Goal: Use online tool/utility: Utilize a website feature to perform a specific function

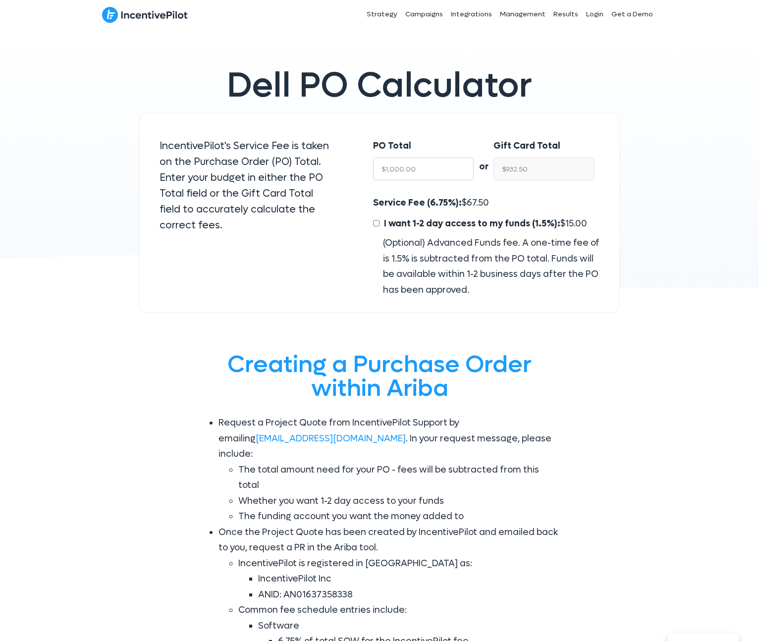
click at [415, 166] on input "$1,000.00" at bounding box center [423, 169] width 101 height 23
type input "$6"
type input "$5.59"
type input "$65"
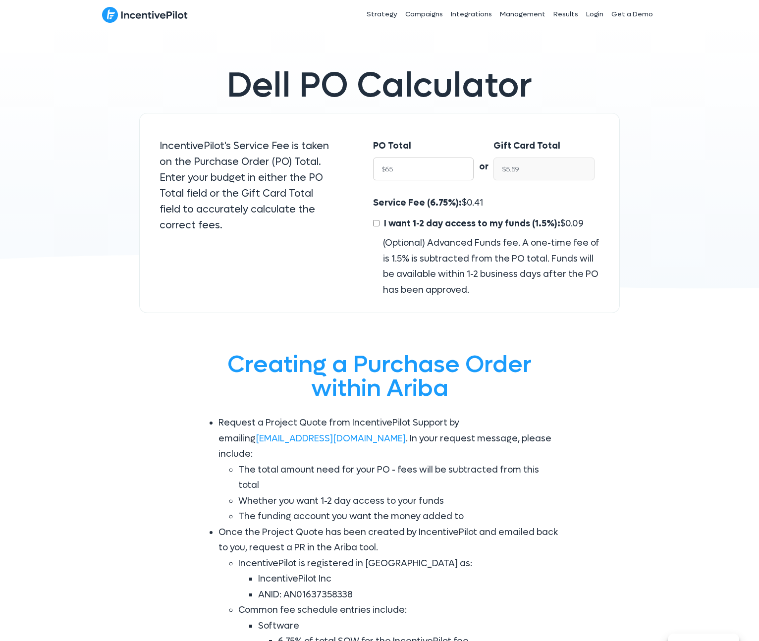
type input "$60.61"
type input "$650"
type input "$606.12"
type input "$6500"
type input "$6,061.25"
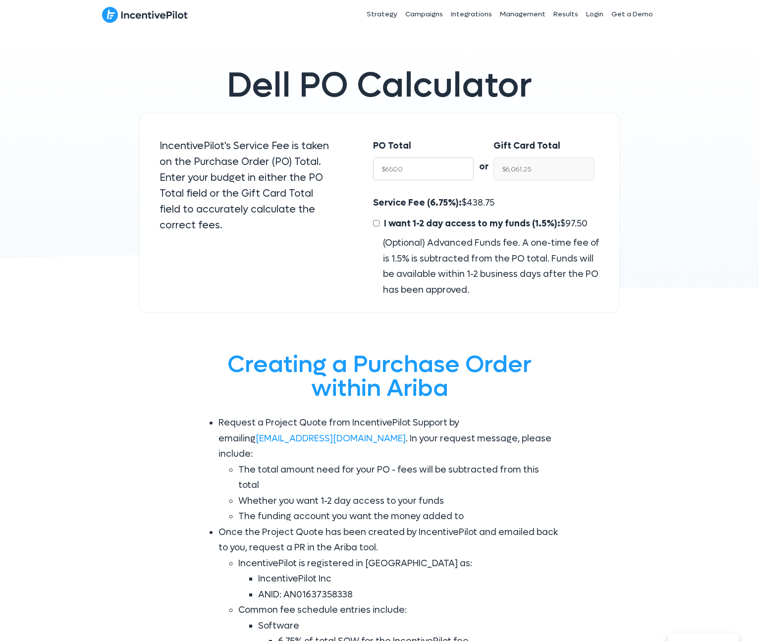
type input "$65000"
type input "$60,612.50"
type input "$65000"
click at [555, 146] on label "Gift Card Total" at bounding box center [526, 146] width 67 height 16
click at [555, 158] on input "$60,612.50" at bounding box center [543, 169] width 101 height 23
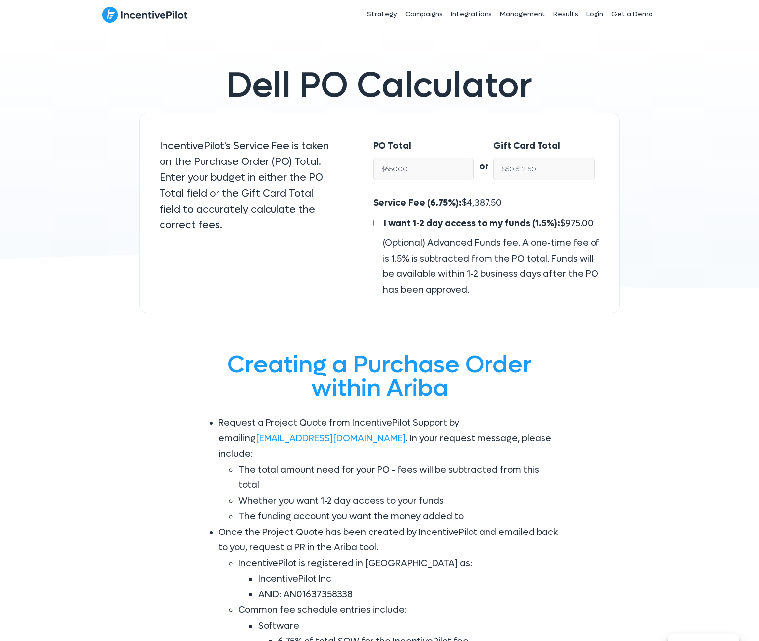
click at [508, 207] on div "Service Fee (6.75%): $ 4,387.50 I want 1-2 day access to my funds (1.5%): $ 975…" at bounding box center [486, 246] width 226 height 103
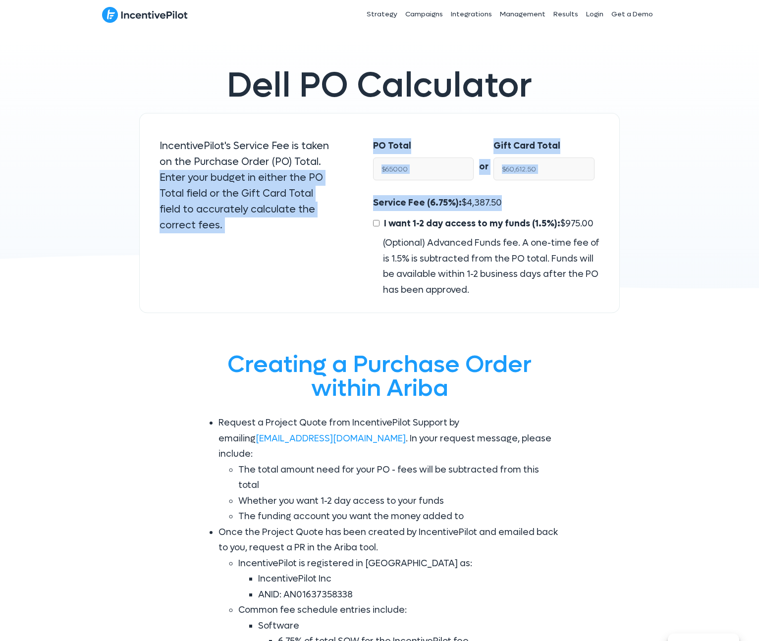
drag, startPoint x: 503, startPoint y: 203, endPoint x: 345, endPoint y: 162, distance: 163.2
click at [346, 163] on div "IncentivePilot's Service Fee is taken on the Purchase Order (PO) Total. Enter y…" at bounding box center [379, 213] width 481 height 201
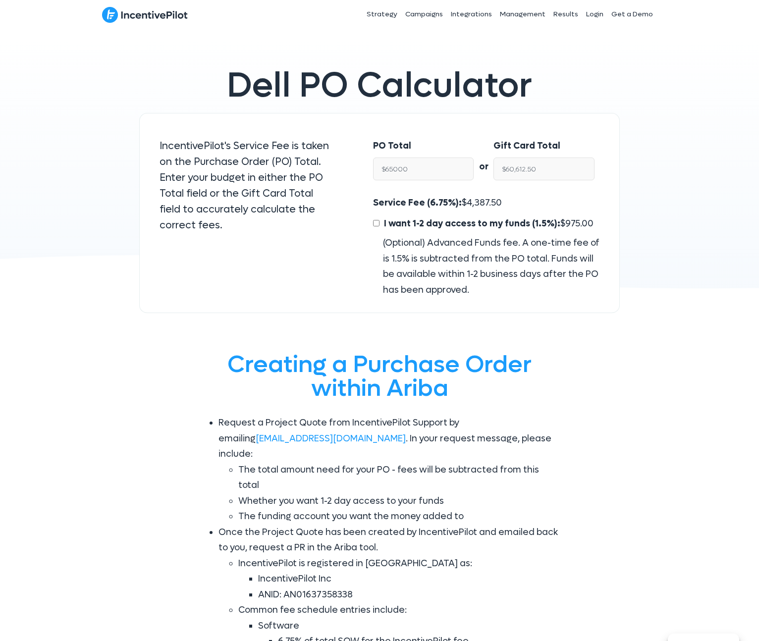
drag, startPoint x: 351, startPoint y: 127, endPoint x: 348, endPoint y: 144, distance: 17.6
click at [351, 127] on div "IncentivePilot's Service Fee is taken on the Purchase Order (PO) Total. Enter y…" at bounding box center [246, 213] width 214 height 201
click at [422, 171] on input "$65000" at bounding box center [423, 169] width 101 height 23
click at [420, 198] on span "Service Fee (6.75%):" at bounding box center [417, 202] width 89 height 11
click at [511, 201] on div "Service Fee (6.75%): $ 4,387.50 I want 1-2 day access to my funds (1.5%): $ 975…" at bounding box center [486, 246] width 226 height 103
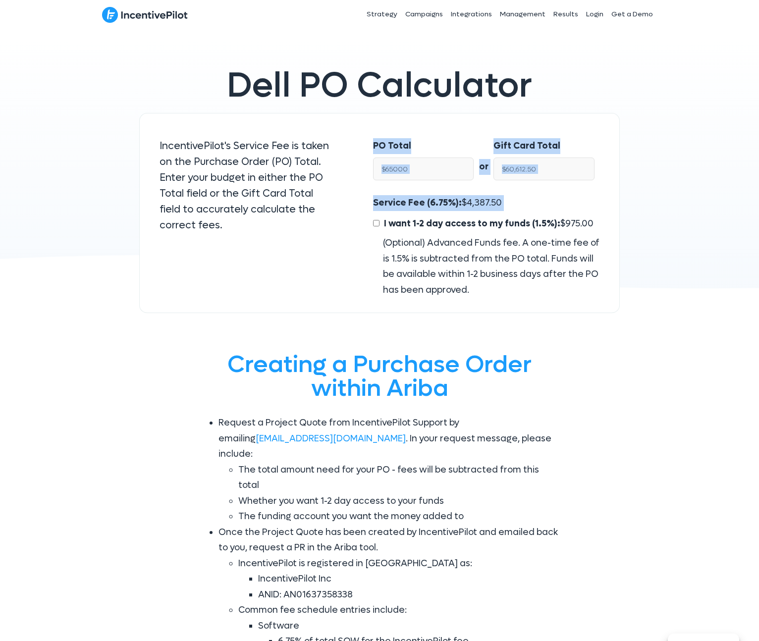
drag, startPoint x: 371, startPoint y: 144, endPoint x: 543, endPoint y: 213, distance: 185.8
click at [543, 213] on div "PO Total $65000 or Gift Card Total $60,612.50 Service Fee (6.75%): $ 4,387.50 I…" at bounding box center [486, 213] width 267 height 201
click at [504, 183] on div "Gift Card Total $60,612.50" at bounding box center [543, 162] width 101 height 48
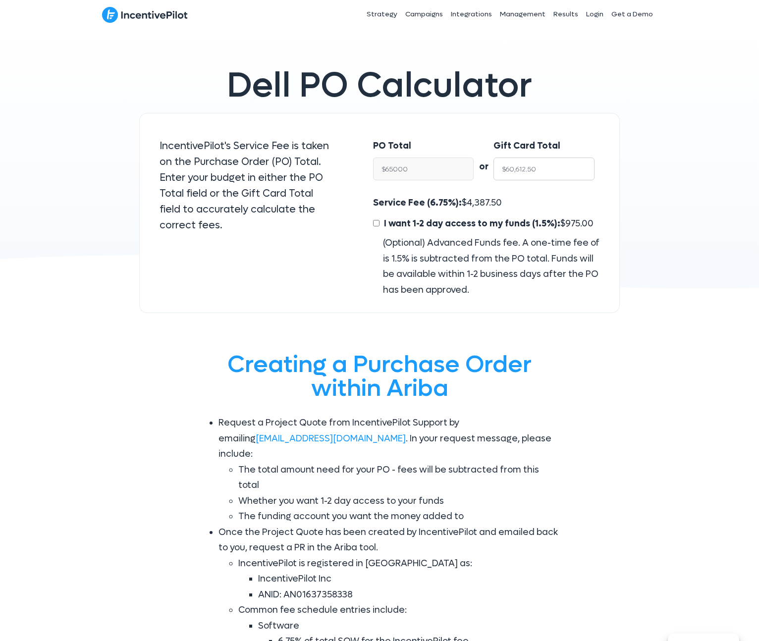
click at [548, 169] on input "$60,612.50" at bounding box center [543, 169] width 101 height 23
type input "$6"
type input "$6.43"
type input "$654"
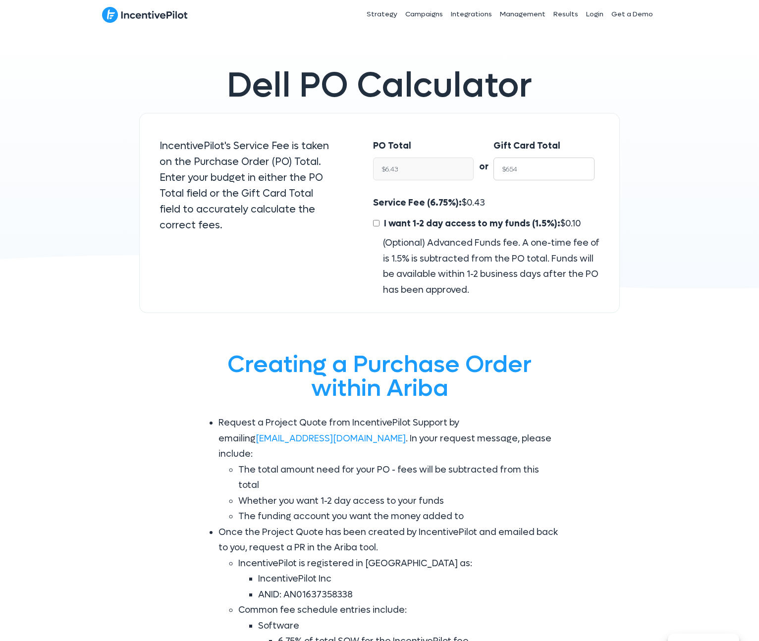
type input "$701.34"
type input "$65"
type input "$69.71"
type input "$650"
type input "$697.05"
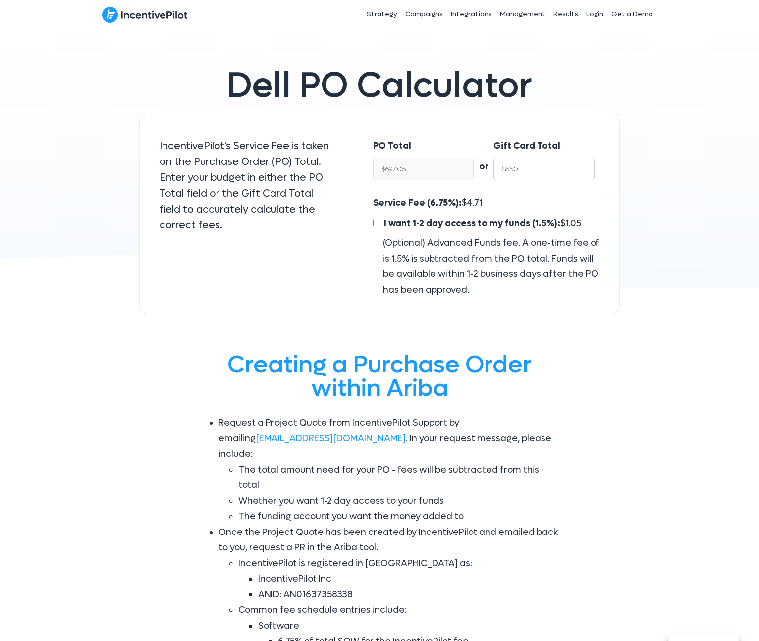
type input "$6500"
type input "$6,970.51"
type input "$65000"
type input "$69,705.09"
type input "$65000"
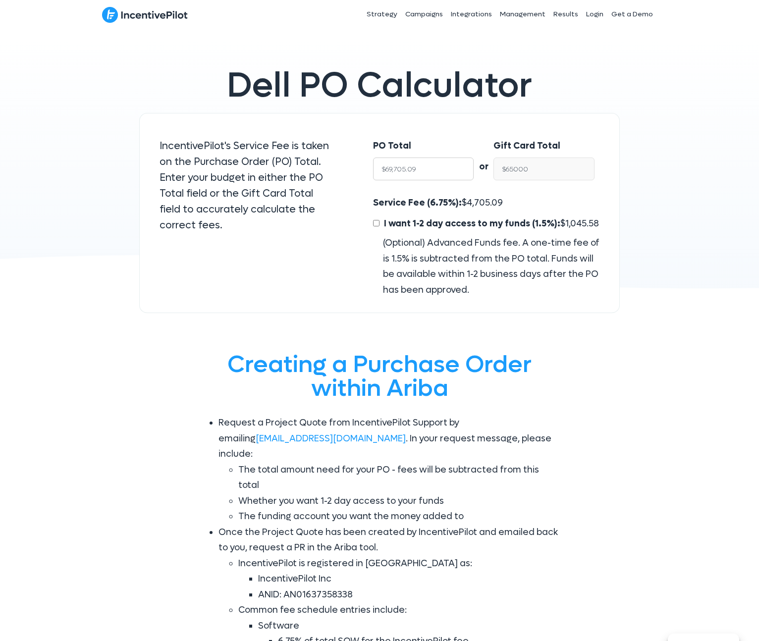
click at [430, 169] on input "$69,705.09" at bounding box center [423, 169] width 101 height 23
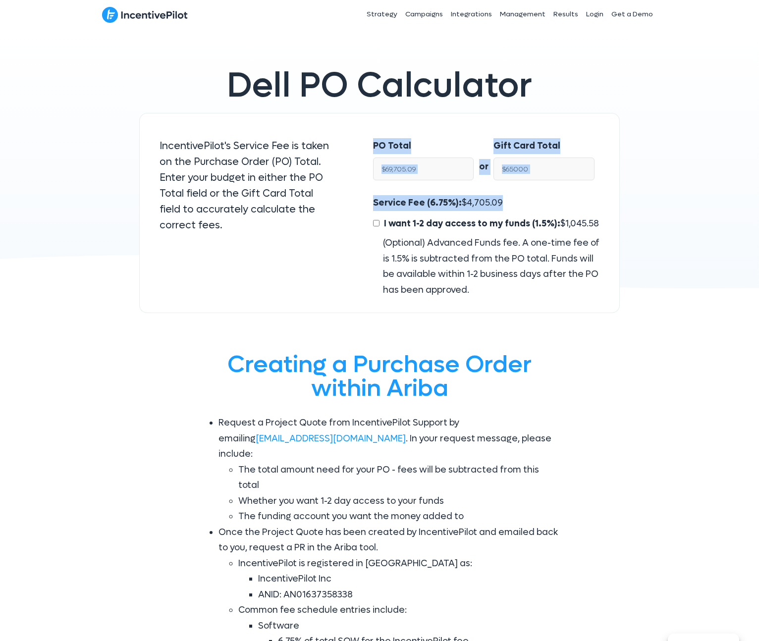
drag, startPoint x: 402, startPoint y: 177, endPoint x: 370, endPoint y: 148, distance: 43.5
click at [370, 148] on div "PO Total $69,705.09 or Gift Card Total $65000 Service Fee (6.75%): $ 4,705.09 I…" at bounding box center [486, 213] width 267 height 201
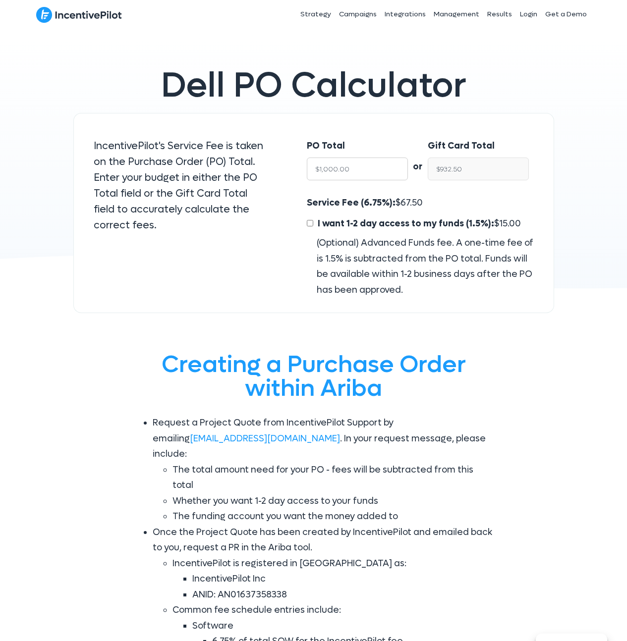
click at [348, 168] on input "$1,000.00" at bounding box center [357, 169] width 101 height 23
click at [489, 158] on input "$932.50" at bounding box center [478, 169] width 101 height 23
click at [480, 170] on input "$932.50" at bounding box center [478, 169] width 101 height 23
type input "$6"
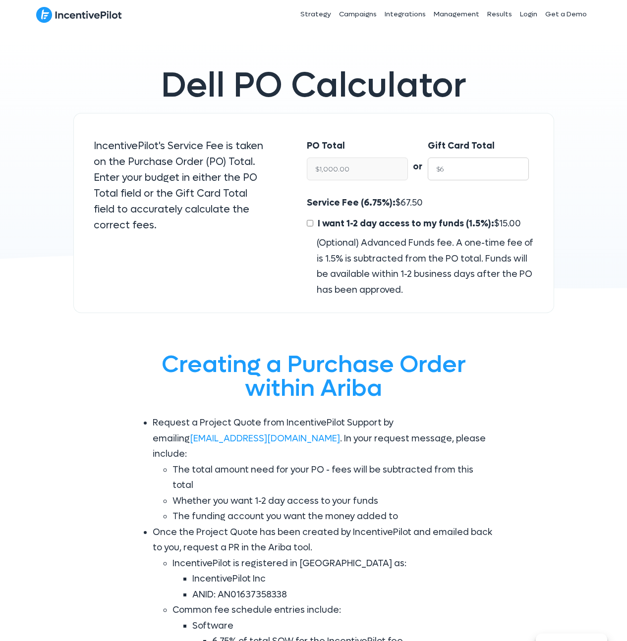
type input "$6.43"
type input "$65"
type input "$69.71"
type input "$650"
type input "$697.05"
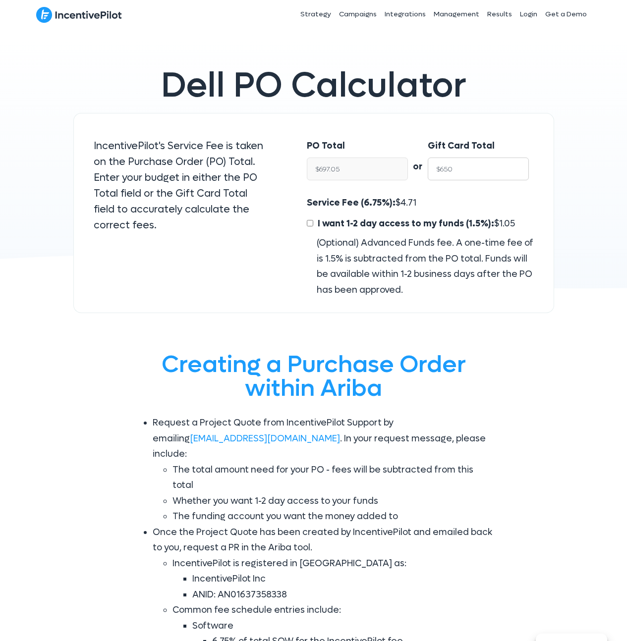
type input "$6500"
type input "$6,970.51"
type input "$65000"
type input "$69,705.09"
click at [463, 137] on div "Gift Card Total $65000" at bounding box center [483, 161] width 111 height 67
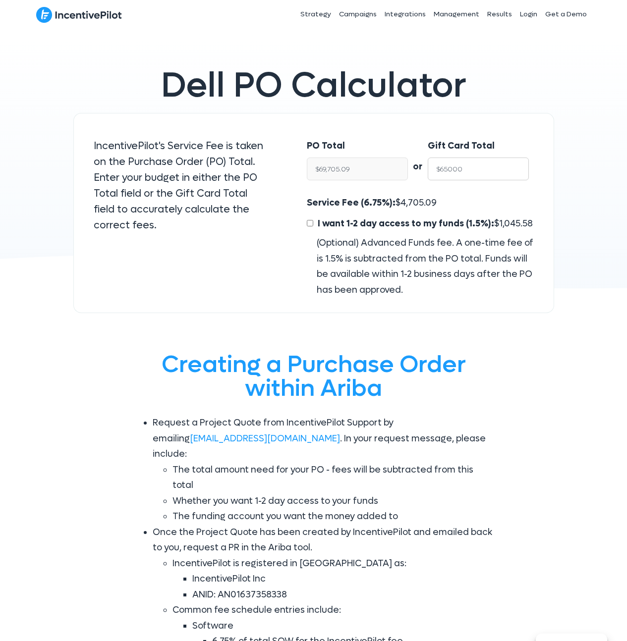
click at [469, 160] on input "$65000" at bounding box center [478, 169] width 101 height 23
click at [472, 172] on input "$65000" at bounding box center [478, 169] width 101 height 23
click at [353, 173] on input "$69,705.09" at bounding box center [357, 169] width 101 height 23
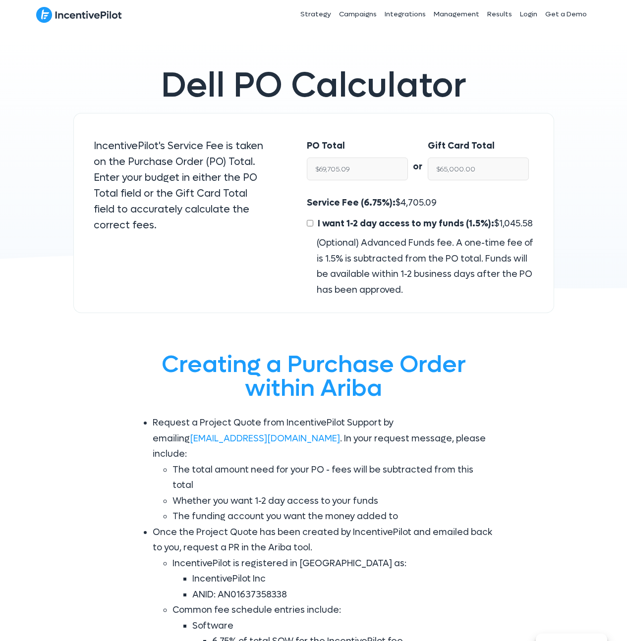
drag, startPoint x: 469, startPoint y: 200, endPoint x: 471, endPoint y: 186, distance: 14.0
click at [470, 198] on div "Service Fee (6.75%): $ 4,705.09 I want 1-2 day access to my funds (1.5%): $ 1,0…" at bounding box center [420, 246] width 226 height 103
click at [469, 169] on input "$65,000.00" at bounding box center [478, 169] width 101 height 23
click at [400, 199] on span "4,705.09" at bounding box center [418, 202] width 36 height 11
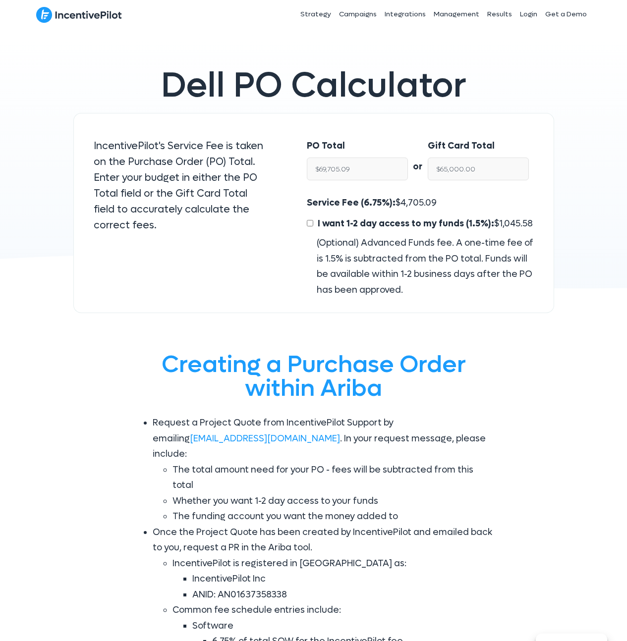
click at [400, 198] on span "4,705.09" at bounding box center [418, 202] width 36 height 11
click at [415, 201] on span "4,705.09" at bounding box center [418, 202] width 36 height 11
copy span "4,705.09"
click at [471, 169] on input "$65,000.00" at bounding box center [478, 169] width 101 height 23
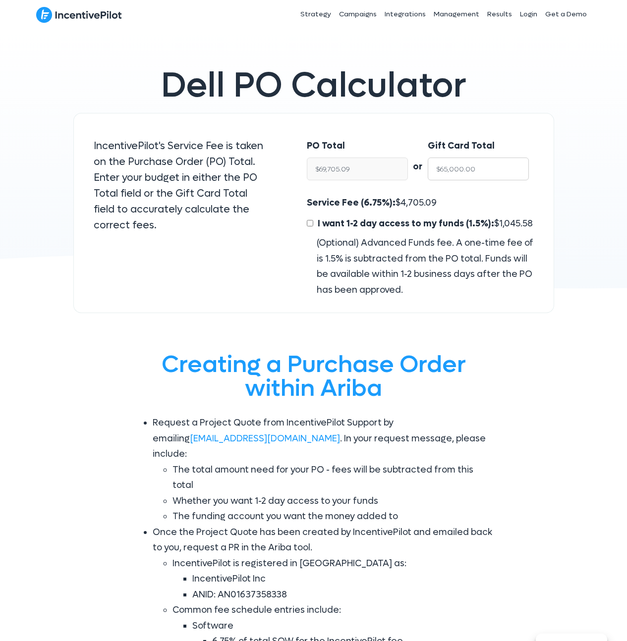
click at [471, 169] on input "$65,000.00" at bounding box center [478, 169] width 101 height 23
type input "$12"
type input "$12.87"
type input "$12,0"
type input "$128.69"
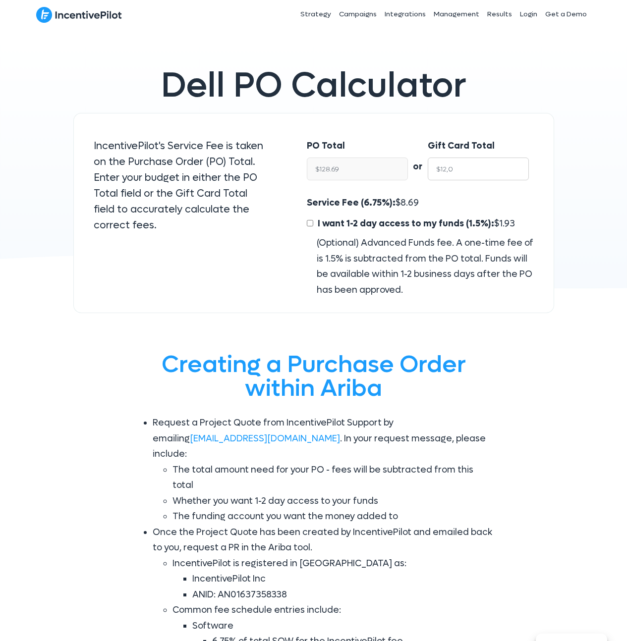
type input "$12,00"
type input "$1,286.86"
type input "$12,000"
type input "$12,868.63"
type input "$12,000"
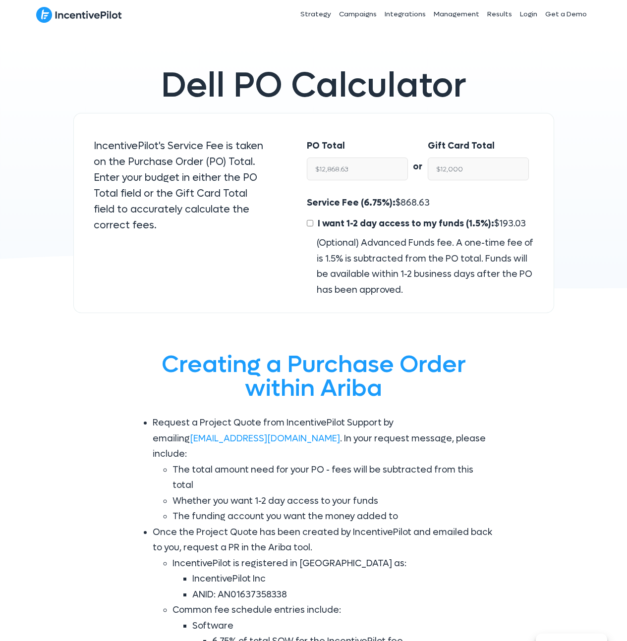
click at [466, 109] on div "Dell PO Calculator" at bounding box center [313, 85] width 481 height 54
click at [387, 118] on div "PO Total $12,868.63 or Gift Card Total $12,000 Service Fee (6.75%): $ 868.63 I …" at bounding box center [420, 213] width 267 height 201
click at [402, 200] on span "868.63" at bounding box center [414, 202] width 29 height 11
copy span "868.63"
